Goal: Find specific page/section: Find specific page/section

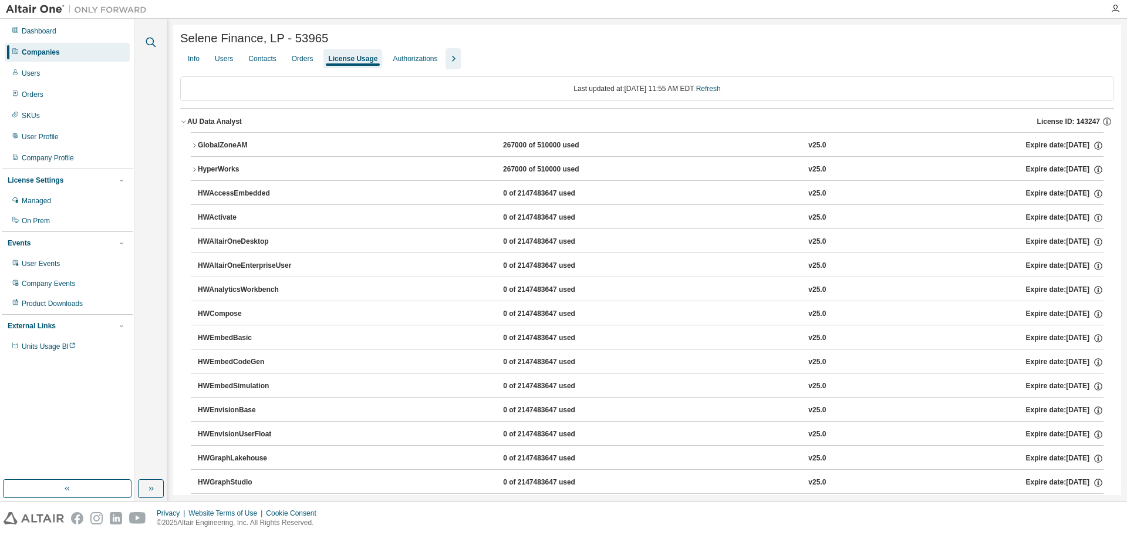
click at [149, 40] on icon "button" at bounding box center [151, 42] width 14 height 14
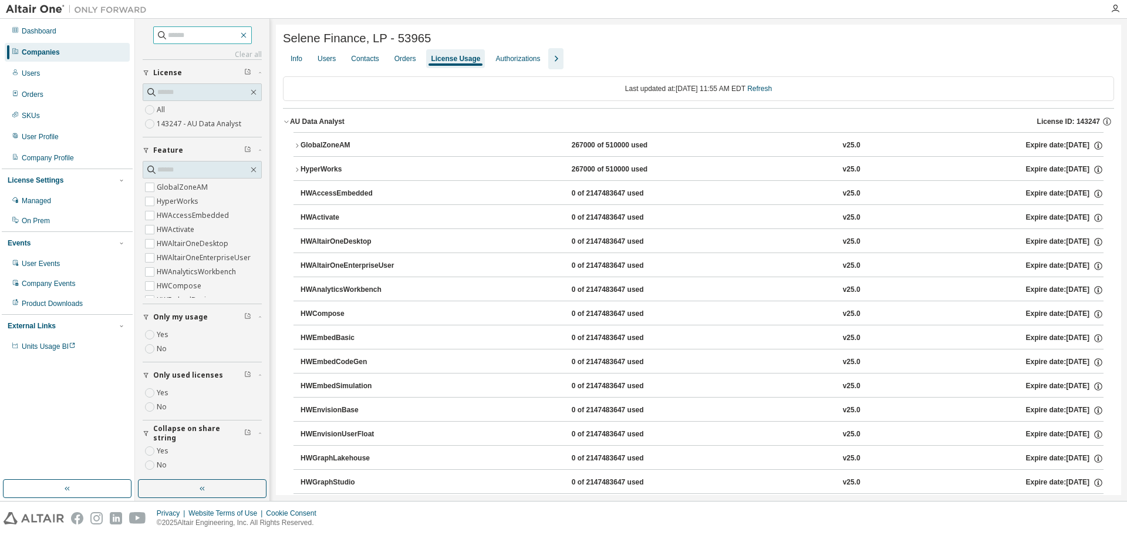
click at [248, 35] on icon "button" at bounding box center [243, 35] width 9 height 9
click at [44, 52] on div "Companies" at bounding box center [41, 52] width 38 height 9
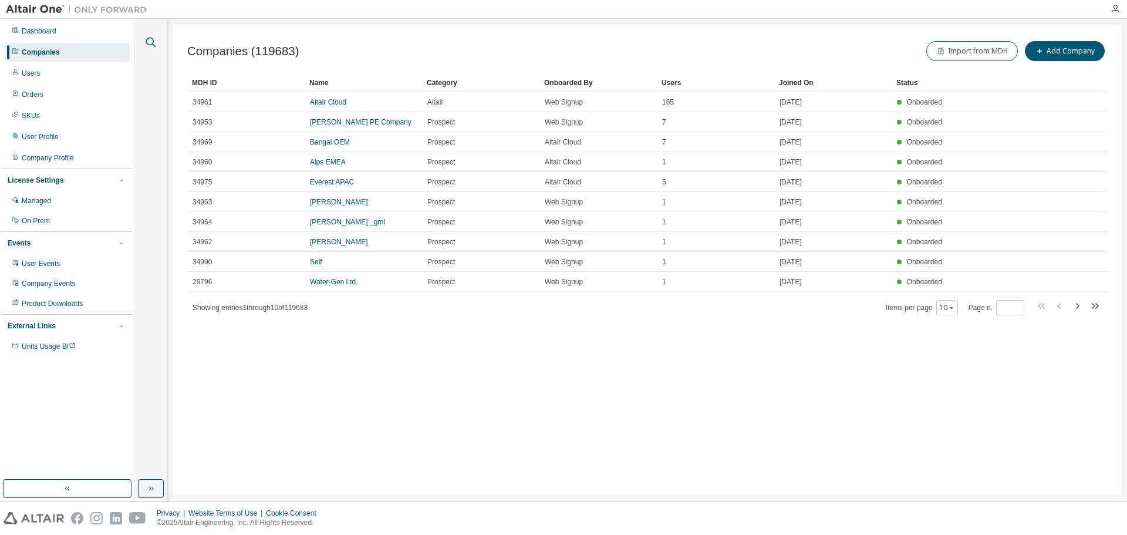
click at [150, 47] on icon "button" at bounding box center [151, 42] width 14 height 14
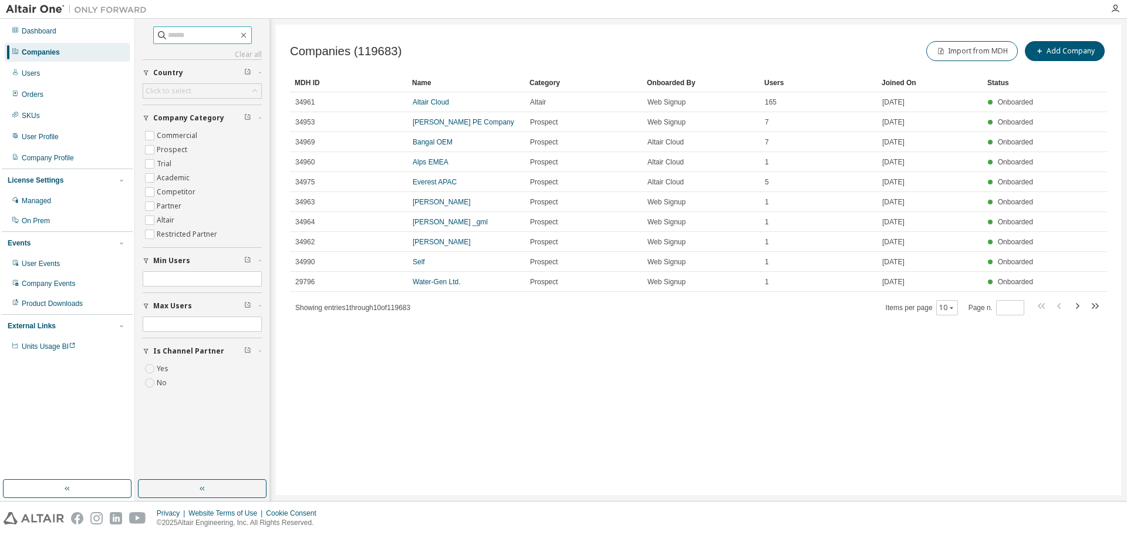
click at [206, 36] on input "text" at bounding box center [203, 35] width 70 height 12
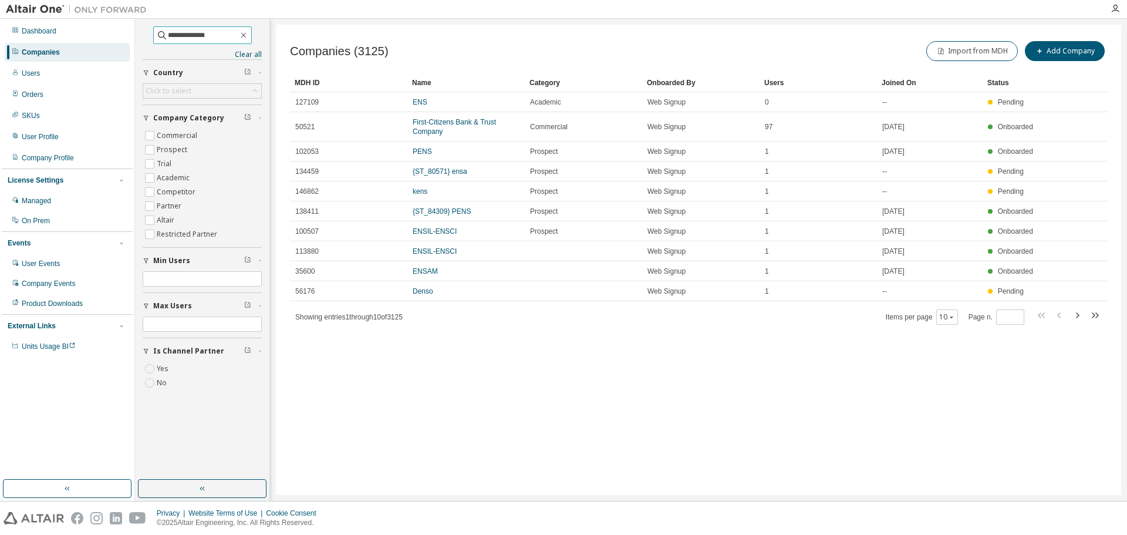
drag, startPoint x: 170, startPoint y: 36, endPoint x: 244, endPoint y: 33, distance: 74.6
click at [238, 33] on input "**********" at bounding box center [203, 35] width 70 height 12
type input "*********"
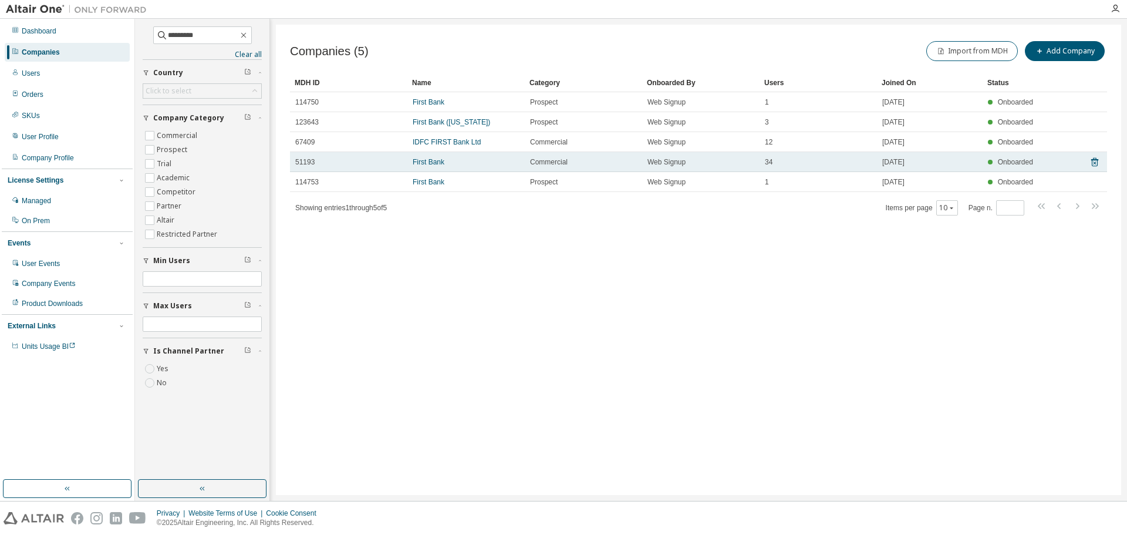
click at [421, 167] on td "First Bank" at bounding box center [465, 162] width 117 height 20
click at [424, 161] on link "First Bank" at bounding box center [429, 162] width 32 height 8
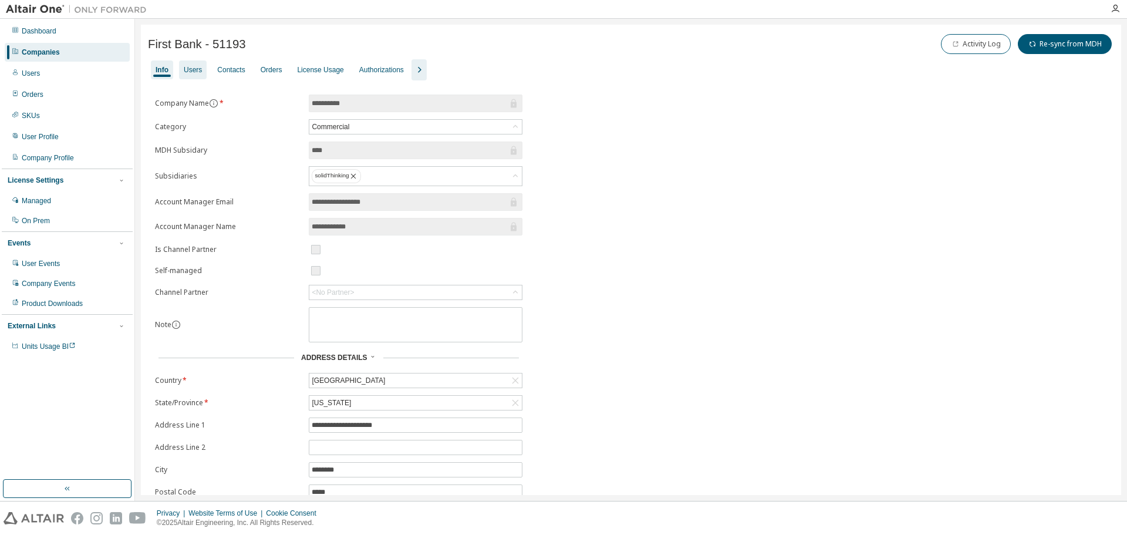
click at [193, 69] on div "Users" at bounding box center [193, 69] width 18 height 9
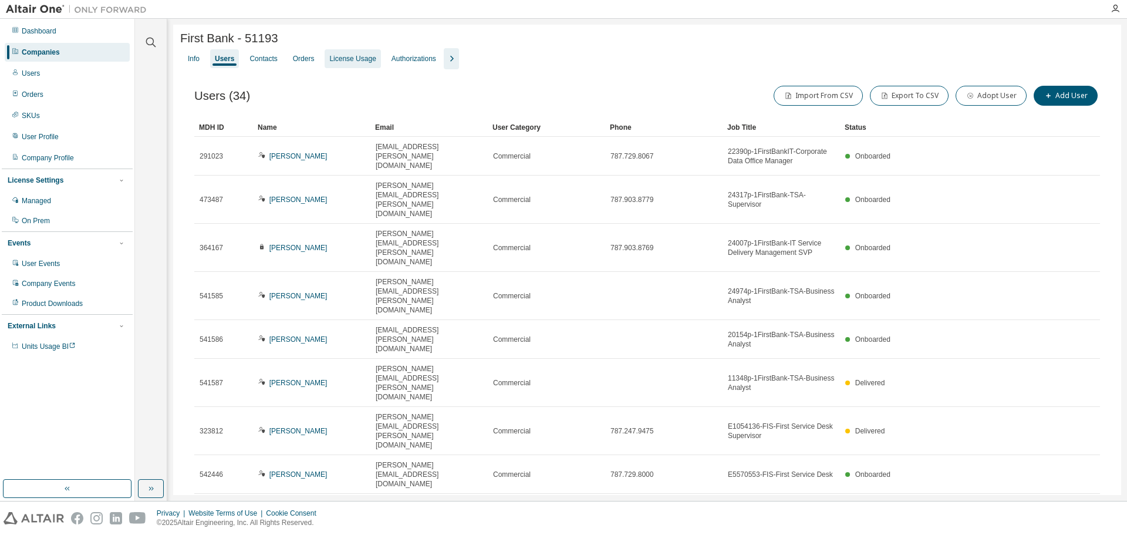
click at [360, 60] on div "License Usage" at bounding box center [352, 58] width 46 height 9
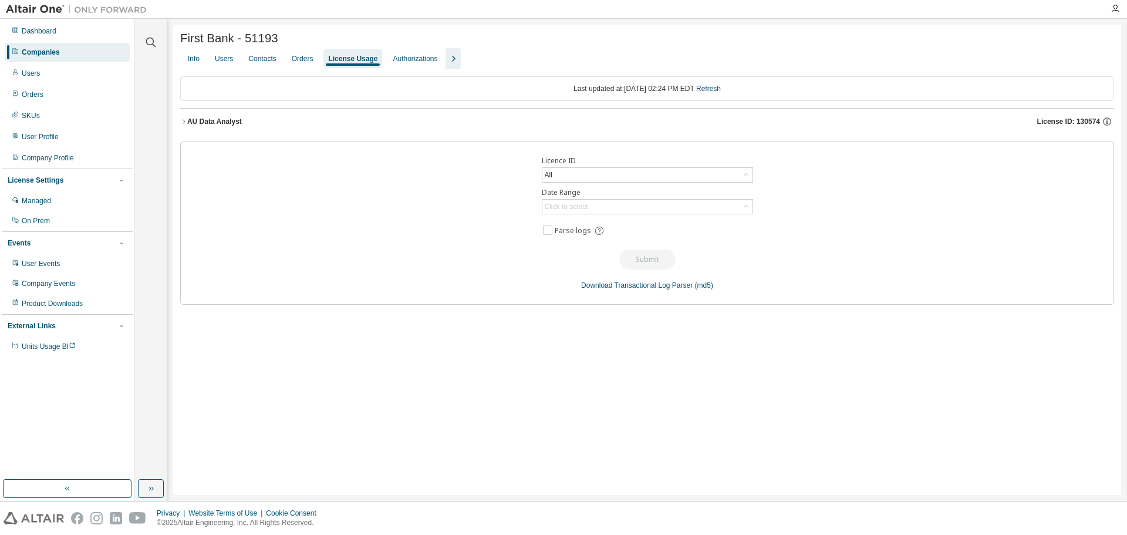
click at [221, 122] on div "AU Data Analyst" at bounding box center [214, 121] width 55 height 9
